Goal: Task Accomplishment & Management: Complete application form

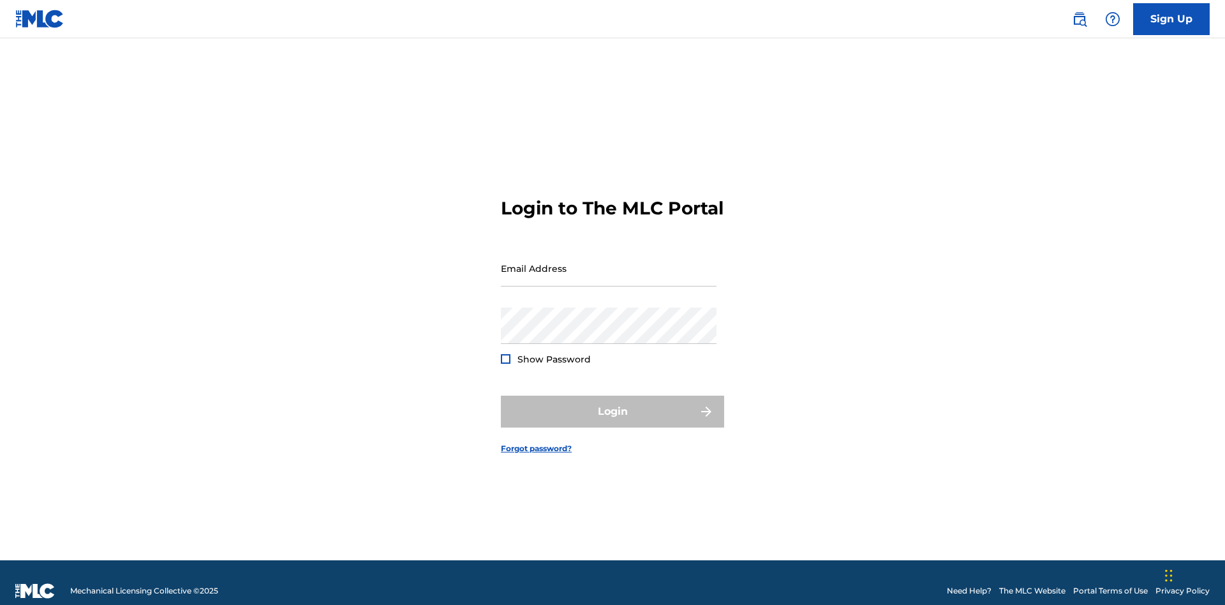
scroll to position [17, 0]
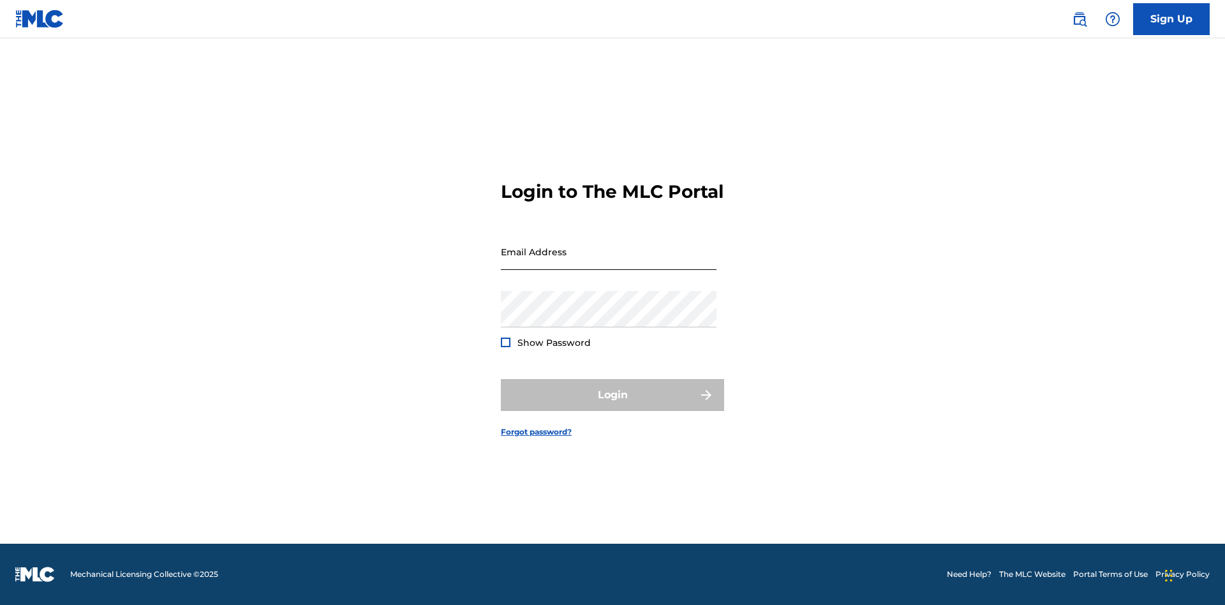
click at [609, 262] on input "Email Address" at bounding box center [609, 252] width 216 height 36
type input "[EMAIL_ADDRESS][DOMAIN_NAME]"
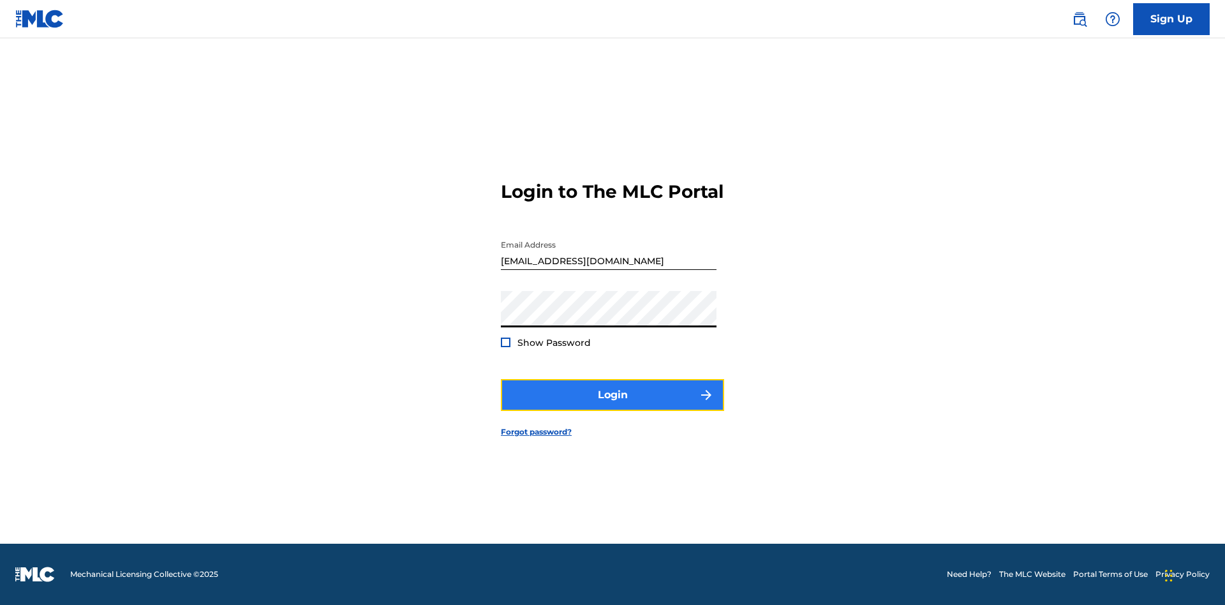
click at [613, 406] on button "Login" at bounding box center [612, 395] width 223 height 32
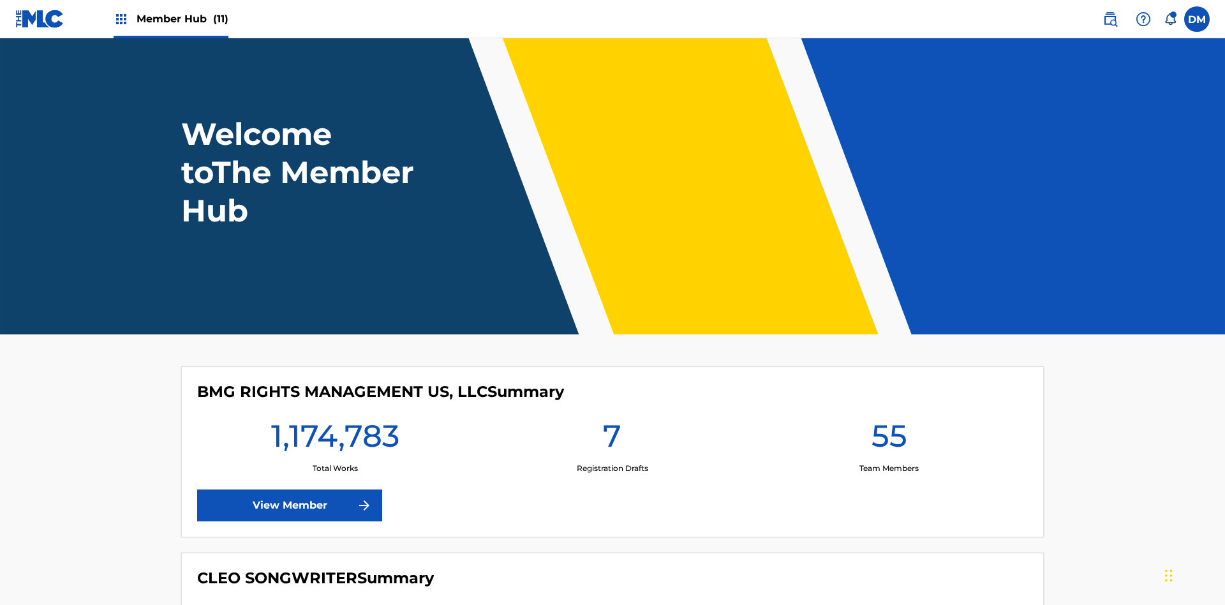
click at [182, 19] on span "Member Hub (11)" at bounding box center [183, 18] width 92 height 15
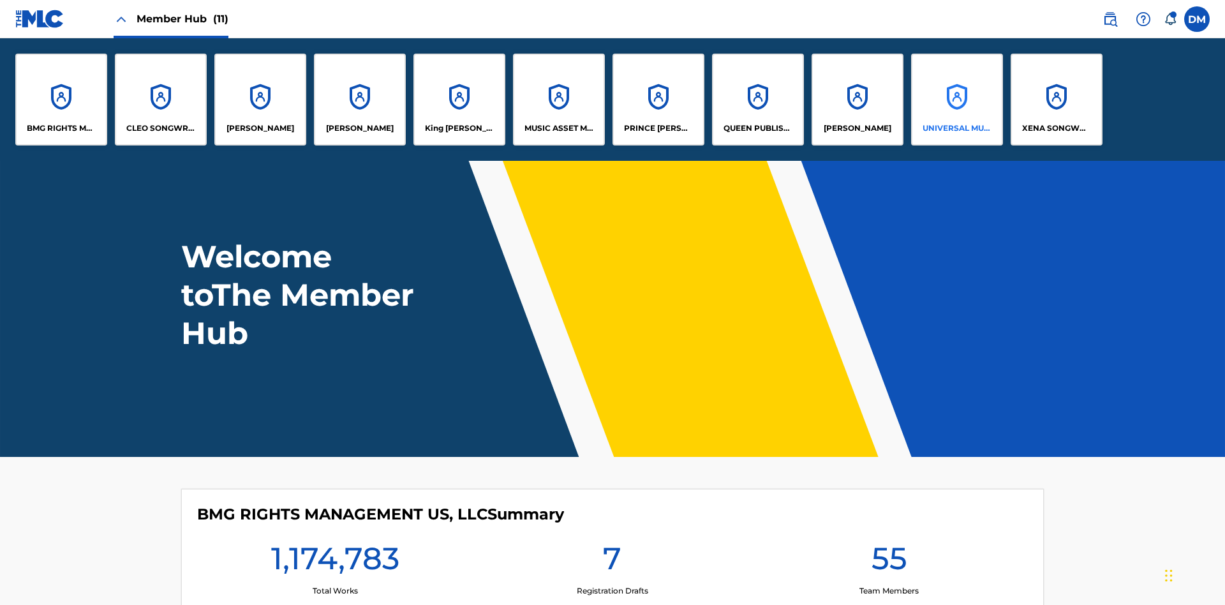
click at [957, 128] on p "UNIVERSAL MUSIC PUB GROUP" at bounding box center [958, 128] width 70 height 11
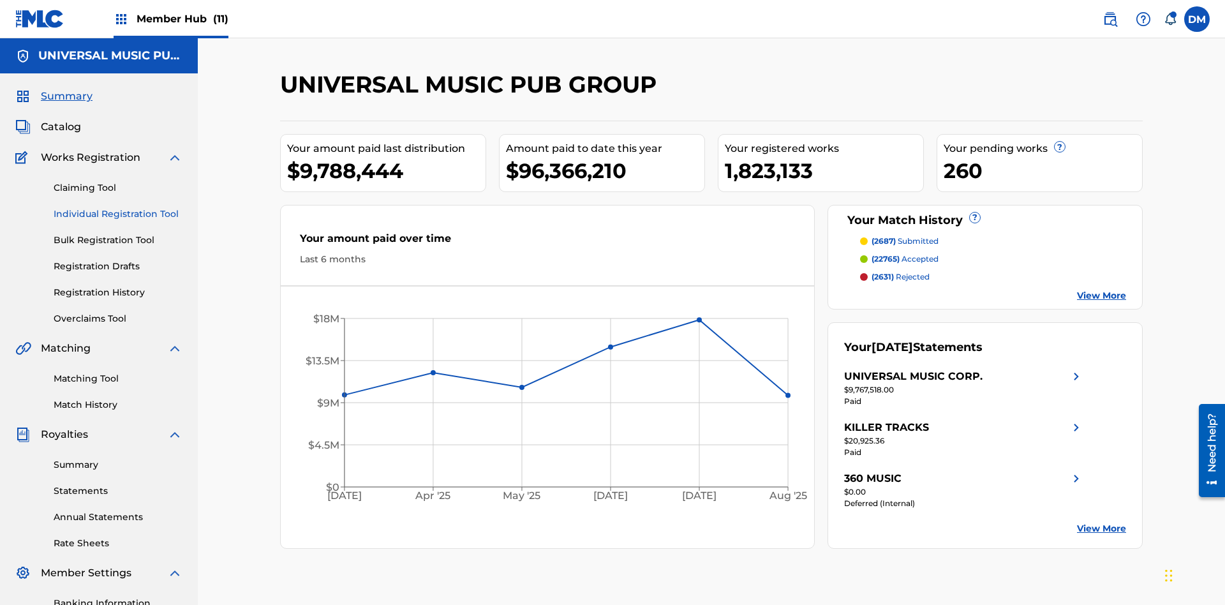
click at [118, 207] on link "Individual Registration Tool" at bounding box center [118, 213] width 129 height 13
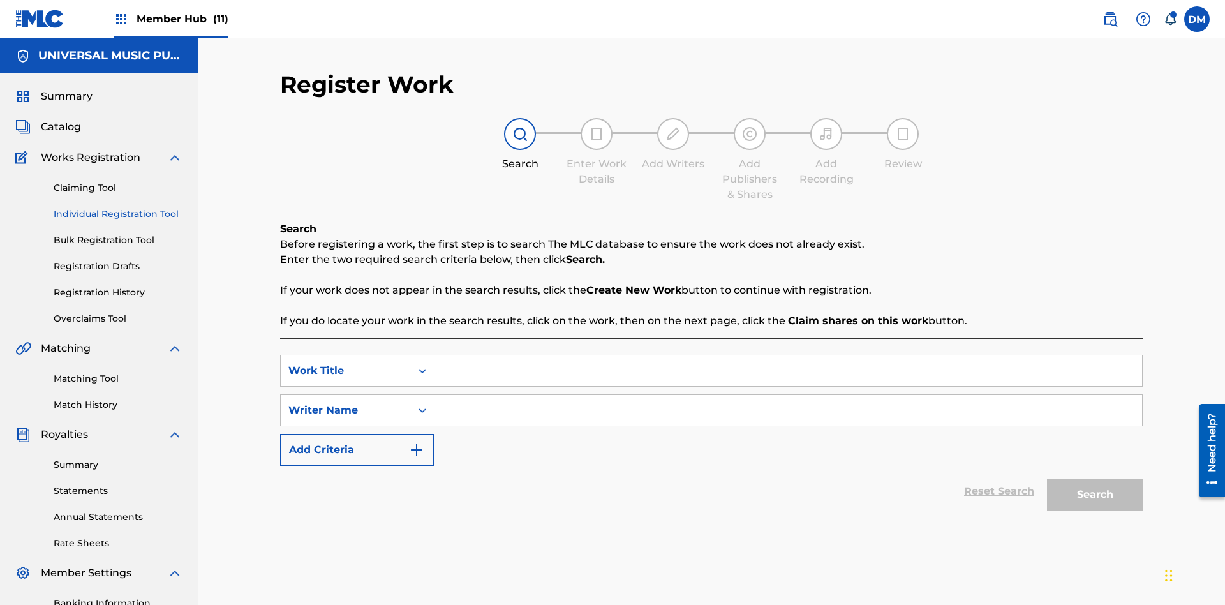
click at [788, 355] on input "Search Form" at bounding box center [789, 370] width 708 height 31
type input "Save At Work Details Prior To Adding Alternative Titles"
click at [788, 395] on input "Search Form" at bounding box center [789, 410] width 708 height 31
type input "QWERTYUIOP"
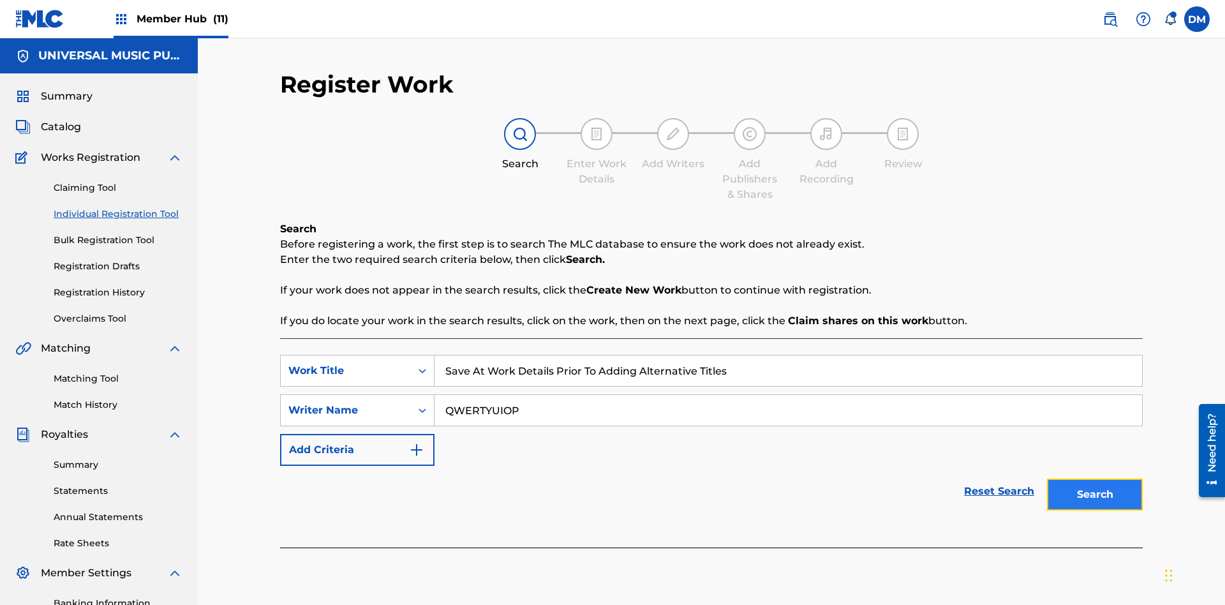
click at [1095, 479] on button "Search" at bounding box center [1095, 495] width 96 height 32
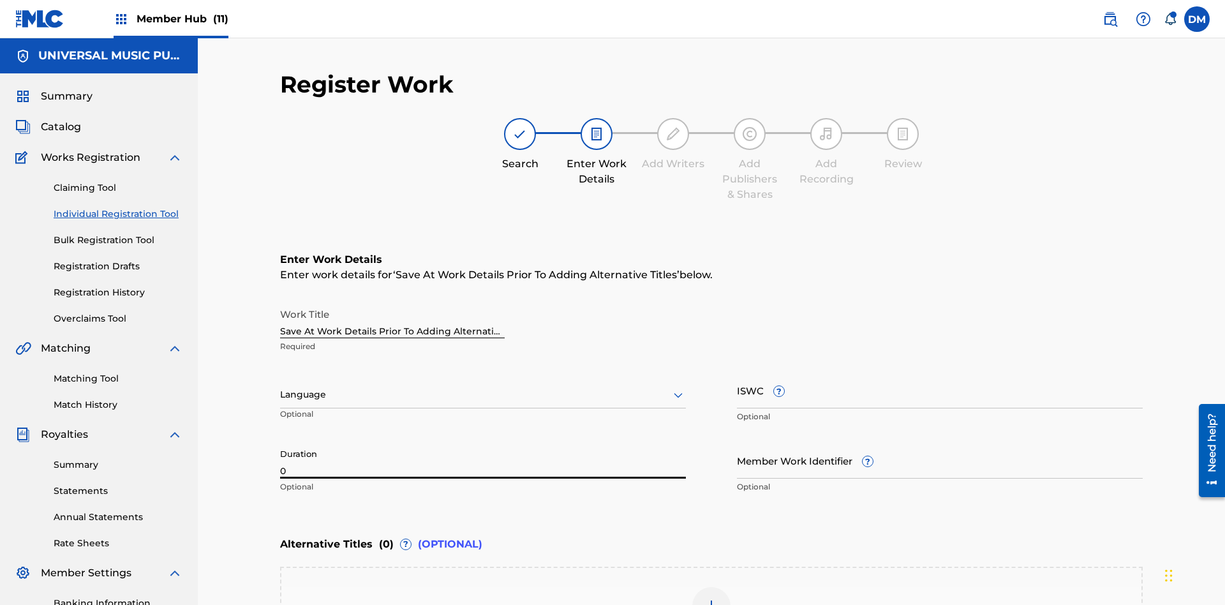
click at [483, 442] on input "0" at bounding box center [483, 460] width 406 height 36
type input "00:00"
click at [678, 387] on icon at bounding box center [678, 394] width 15 height 15
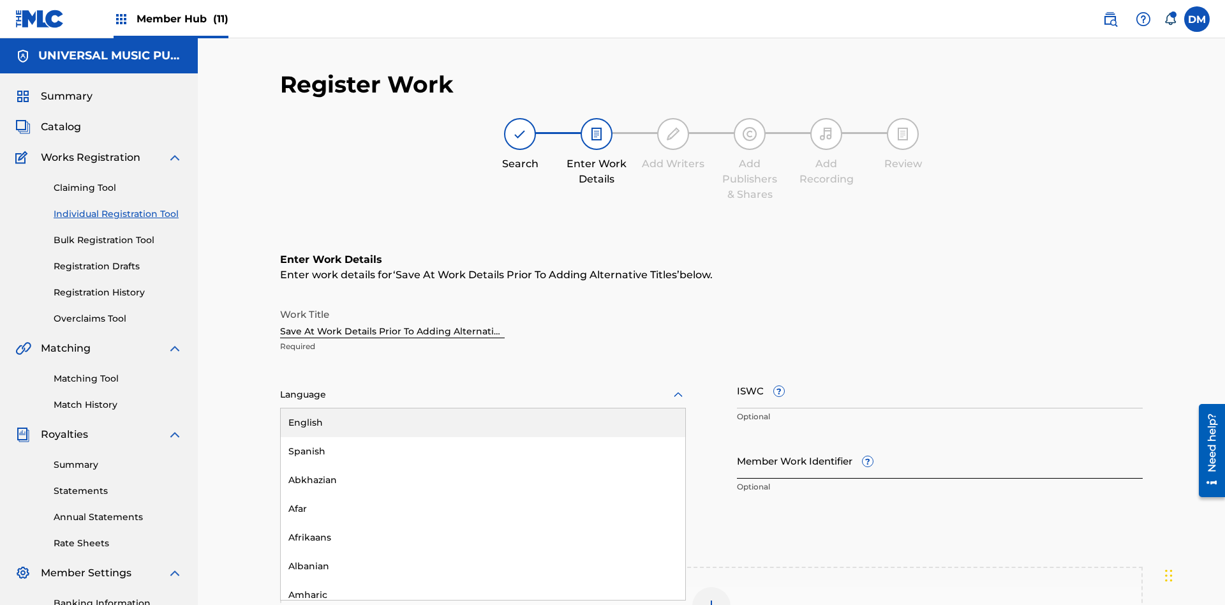
click at [483, 495] on div "Afar" at bounding box center [483, 509] width 405 height 29
click at [940, 442] on input "Member Work Identifier ?" at bounding box center [940, 460] width 406 height 36
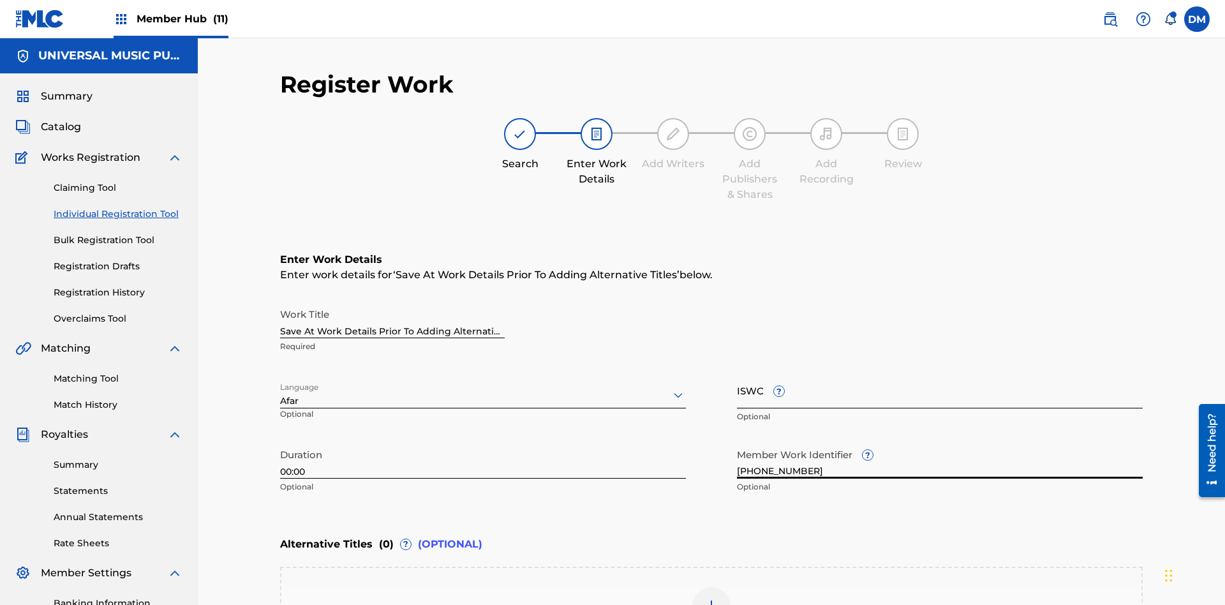
type input "[PHONE_NUMBER]"
click at [940, 372] on input "ISWC ?" at bounding box center [940, 390] width 406 height 36
type input "T-123.456.789-4"
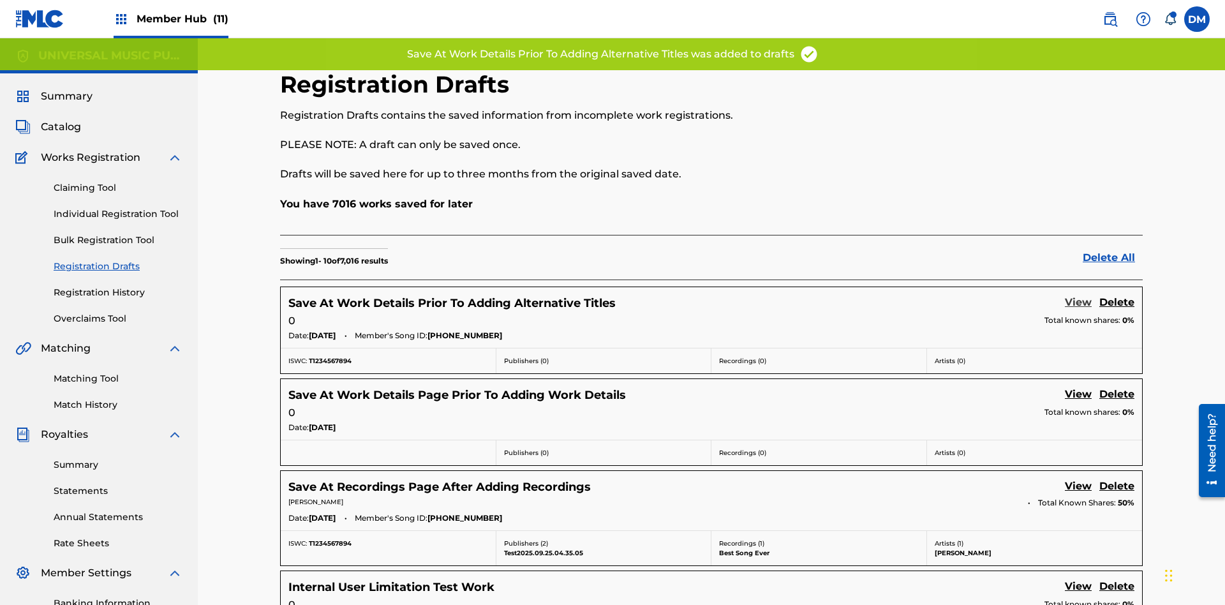
click at [1079, 295] on link "View" at bounding box center [1078, 303] width 27 height 17
